Goal: Find contact information: Find contact information

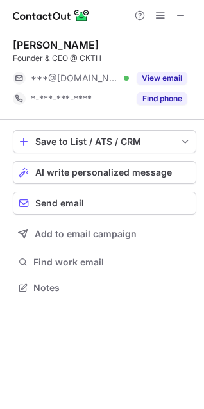
scroll to position [278, 204]
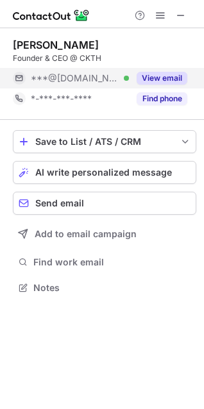
click at [183, 78] on button "View email" at bounding box center [162, 78] width 51 height 13
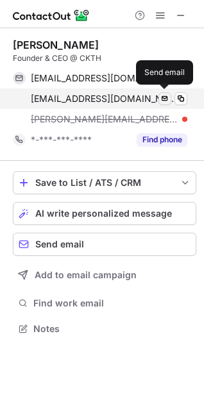
click at [167, 95] on span at bounding box center [165, 99] width 10 height 10
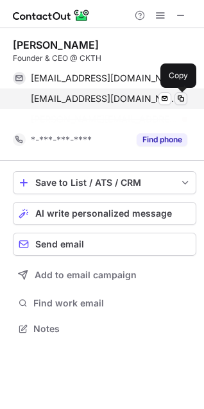
click at [183, 96] on span at bounding box center [181, 99] width 10 height 10
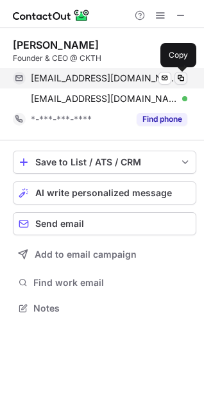
click at [182, 78] on span at bounding box center [181, 78] width 10 height 10
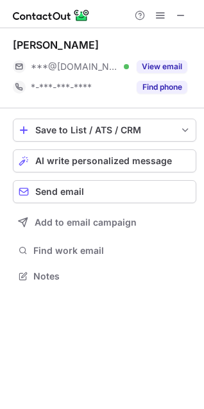
scroll to position [6, 6]
click at [182, 13] on span at bounding box center [181, 15] width 10 height 10
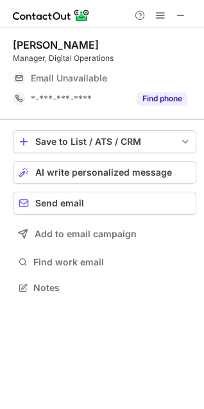
click at [169, 64] on div "Ally Thornton Manager, Digital Operations Email Unavailable Email address *-***…" at bounding box center [104, 73] width 183 height 71
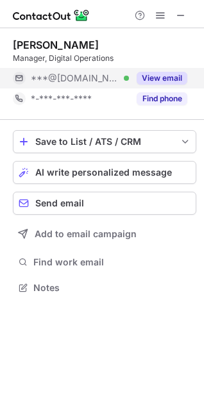
click at [165, 76] on button "View email" at bounding box center [162, 78] width 51 height 13
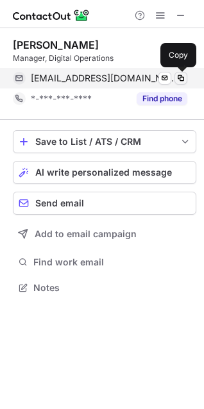
click at [176, 83] on span at bounding box center [181, 78] width 10 height 10
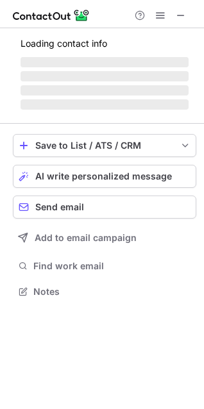
scroll to position [6, 6]
